Goal: Transaction & Acquisition: Purchase product/service

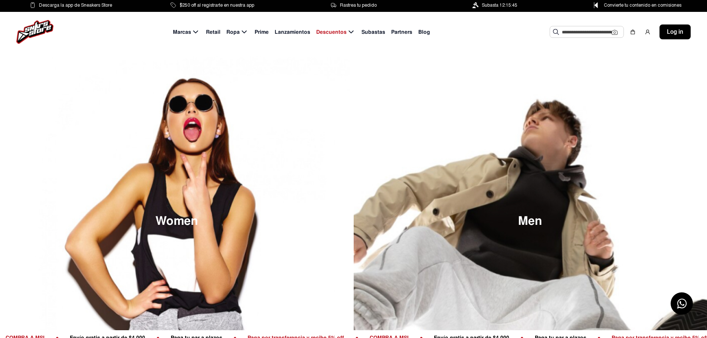
click at [375, 31] on span "Subastas" at bounding box center [373, 32] width 24 height 8
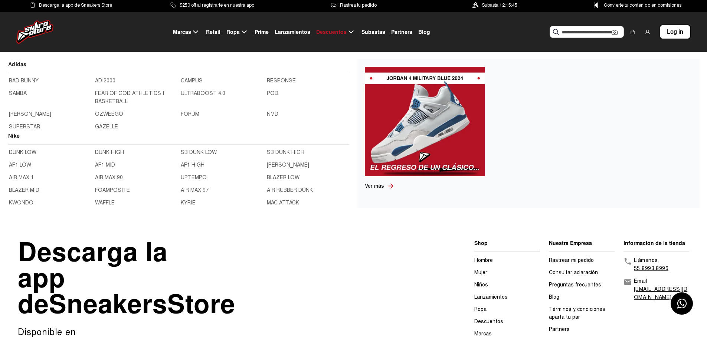
drag, startPoint x: 180, startPoint y: 26, endPoint x: 184, endPoint y: 31, distance: 5.6
click at [181, 27] on div "Marcas Retail Ropa Prime Lanzamientos Descuentos Subastas Partners Blog Sugeren…" at bounding box center [353, 32] width 707 height 40
click at [184, 32] on span "Marcas" at bounding box center [182, 32] width 18 height 8
click at [21, 83] on link "BAD BUNNY" at bounding box center [50, 81] width 82 height 8
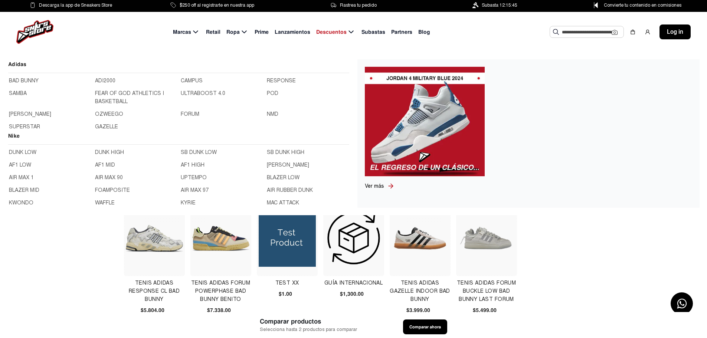
click at [179, 35] on span "Marcas" at bounding box center [182, 32] width 18 height 8
click at [21, 154] on link "DUNK LOW" at bounding box center [50, 152] width 82 height 8
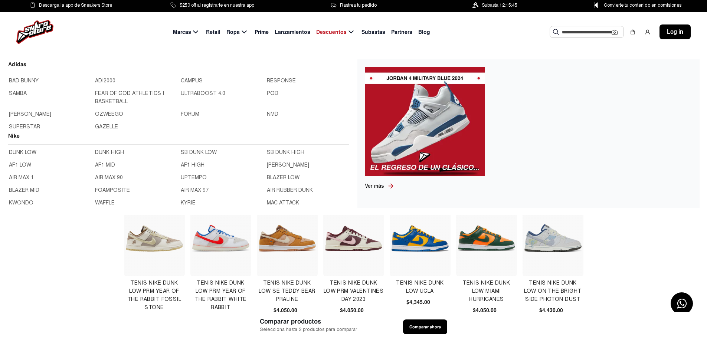
click at [199, 30] on icon at bounding box center [195, 31] width 9 height 9
click at [14, 165] on link "AF1 LOW" at bounding box center [50, 165] width 82 height 8
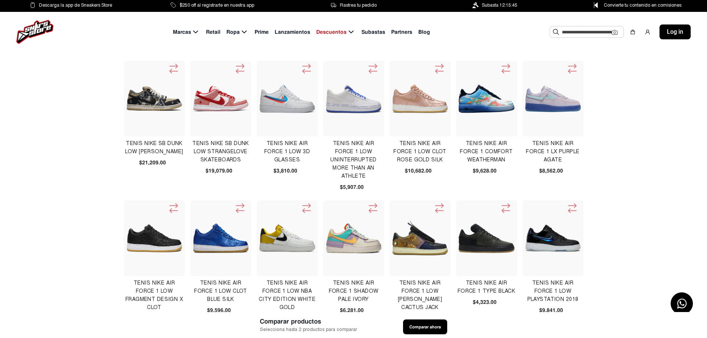
click at [189, 31] on span "Marcas" at bounding box center [182, 32] width 18 height 8
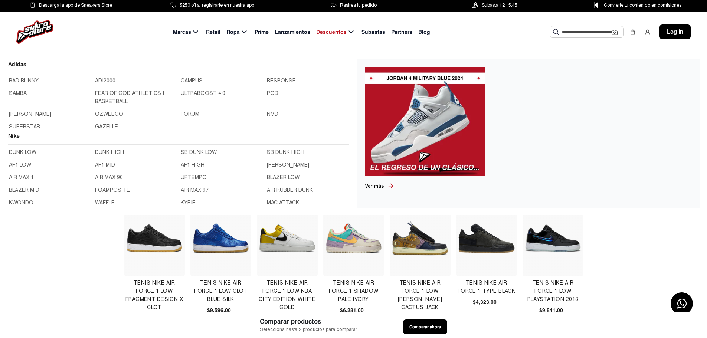
click at [172, 165] on link "AF1 MID" at bounding box center [136, 165] width 82 height 8
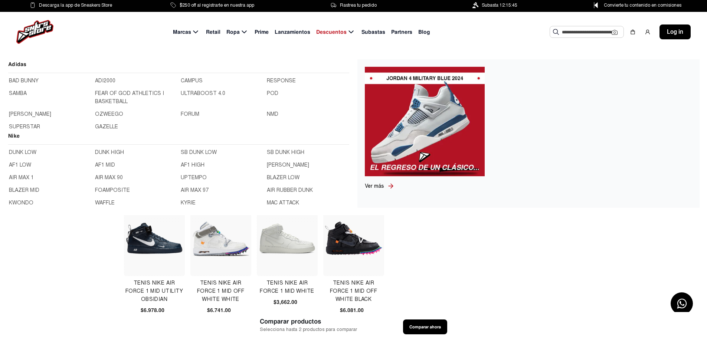
click at [186, 34] on span "Marcas" at bounding box center [182, 32] width 18 height 8
click at [24, 178] on link "AIR MAX 1" at bounding box center [50, 178] width 82 height 8
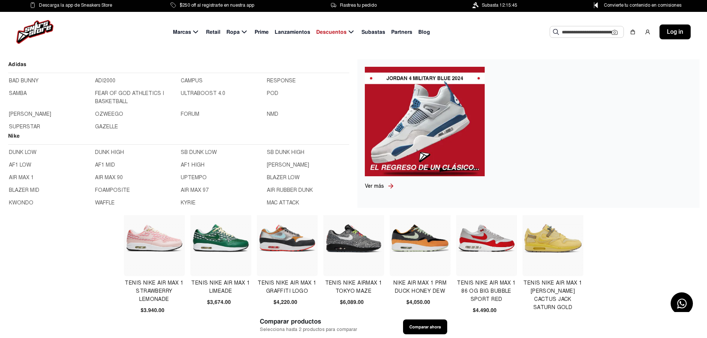
click at [198, 32] on icon at bounding box center [195, 31] width 5 height 3
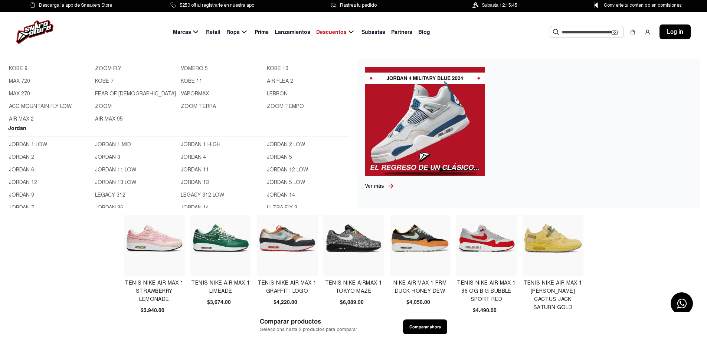
scroll to position [185, 0]
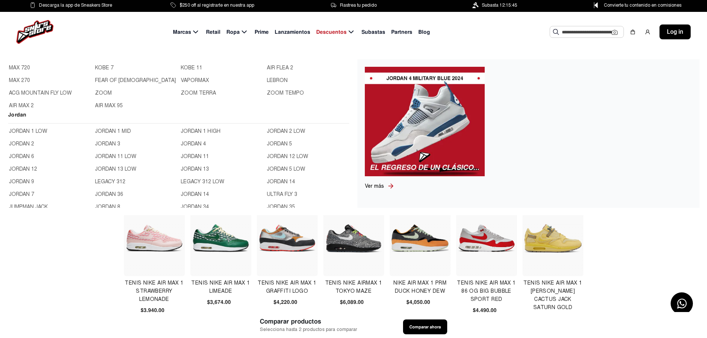
click at [22, 134] on link "JORDAN 1 LOW" at bounding box center [50, 131] width 82 height 8
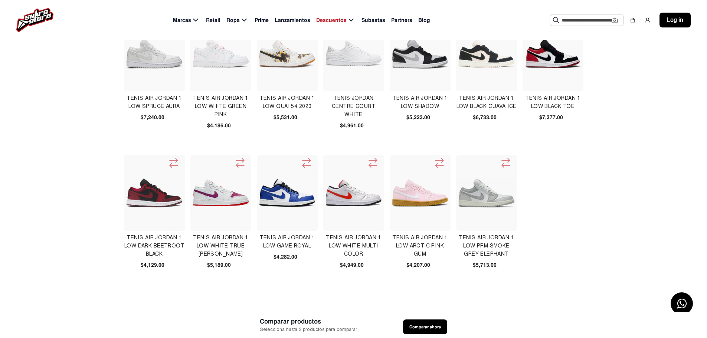
scroll to position [185, 0]
click at [155, 206] on img at bounding box center [154, 192] width 57 height 57
